Goal: Find specific page/section: Find specific page/section

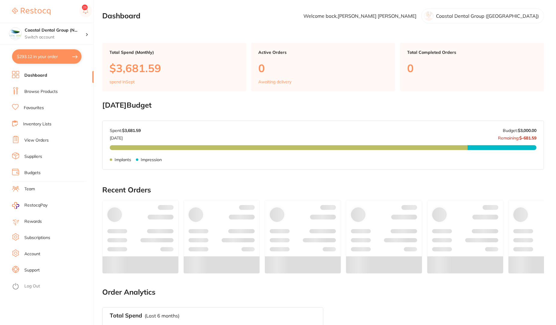
click at [37, 75] on link "Dashboard" at bounding box center [35, 75] width 23 height 6
click at [41, 89] on link "Browse Products" at bounding box center [40, 92] width 33 height 6
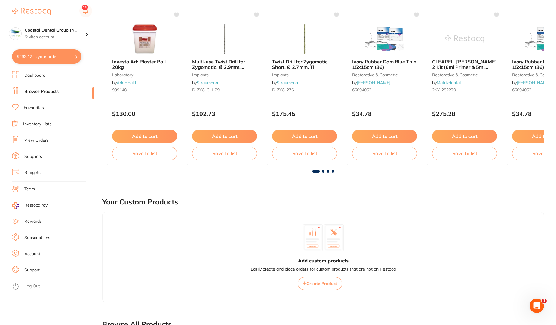
scroll to position [118, 0]
